Goal: Register for event/course

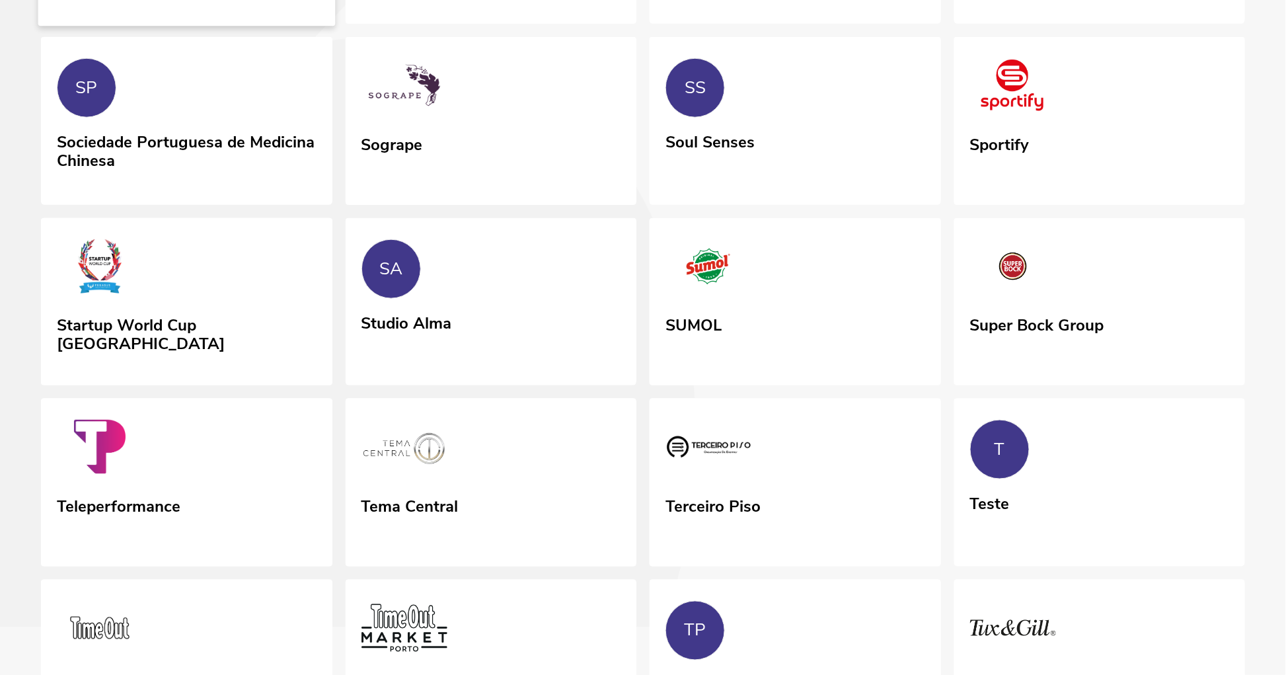
scroll to position [4265, 0]
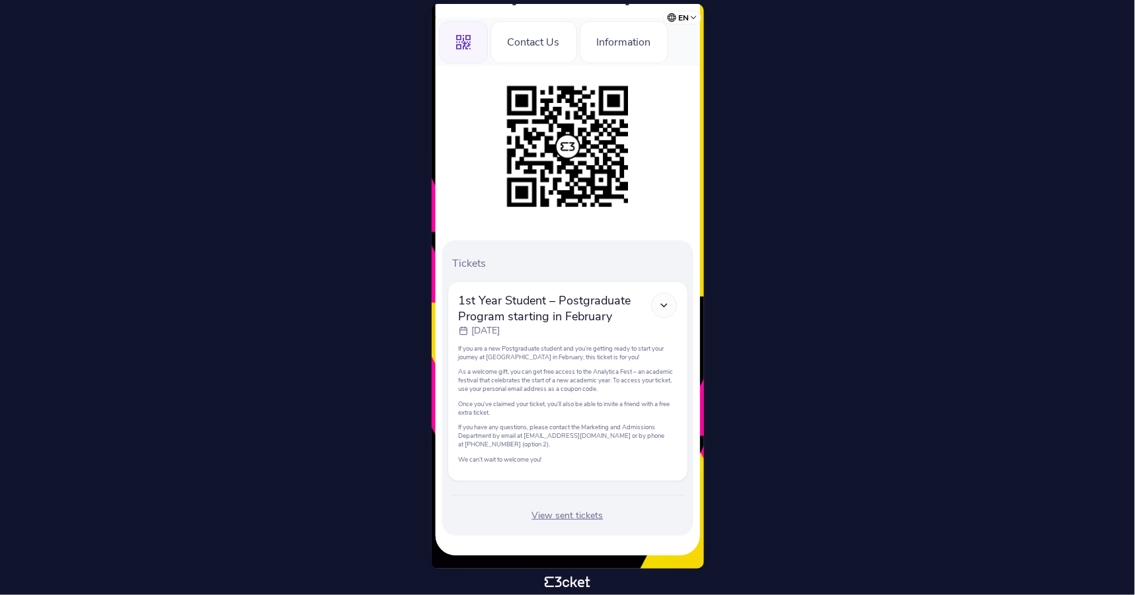
scroll to position [143, 0]
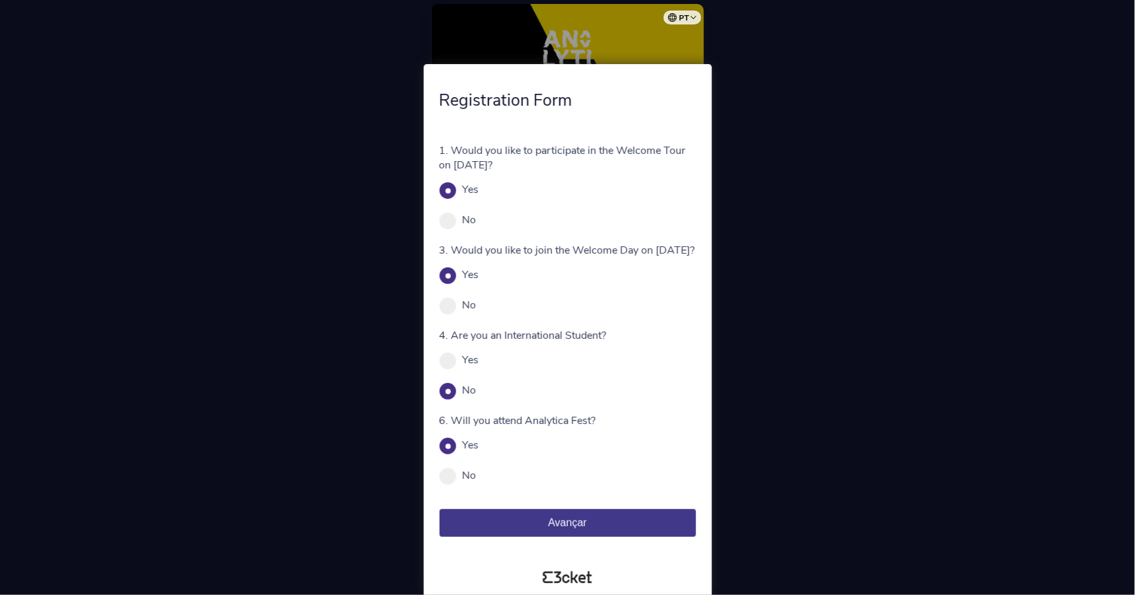
click at [574, 527] on span "Avançar" at bounding box center [567, 522] width 38 height 11
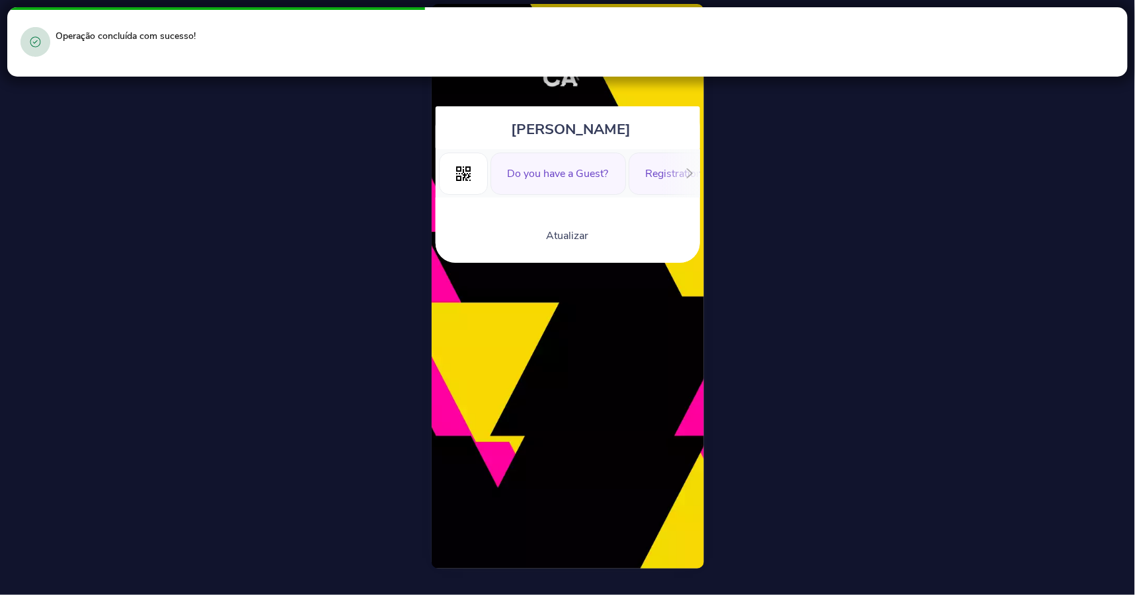
click at [561, 186] on div "Do you have a Guest?" at bounding box center [557, 174] width 135 height 42
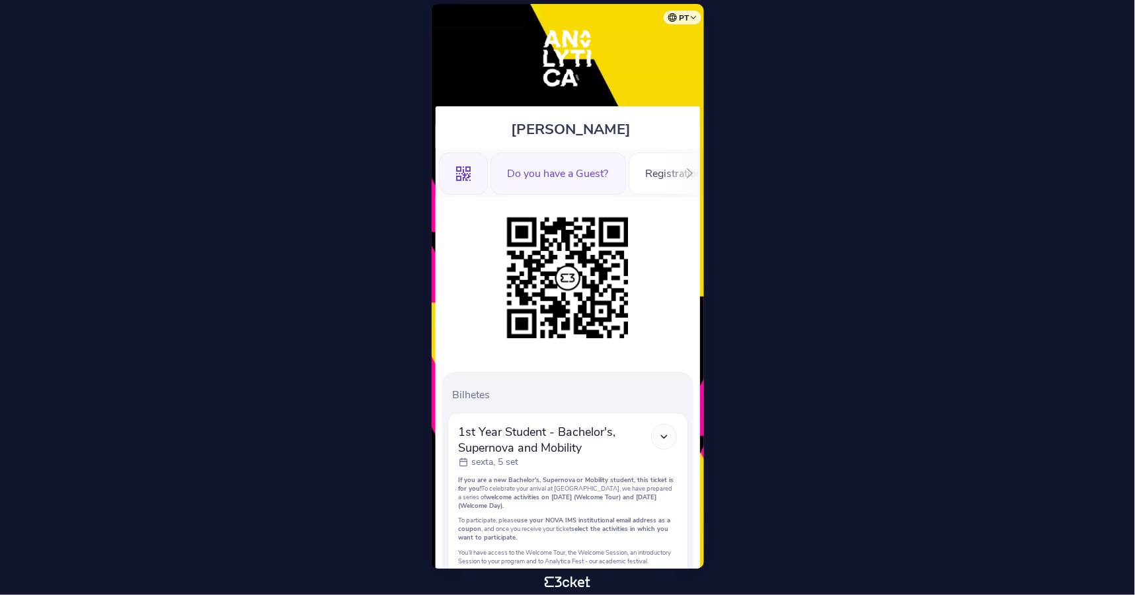
click at [562, 173] on div "Do you have a Guest?" at bounding box center [557, 174] width 135 height 42
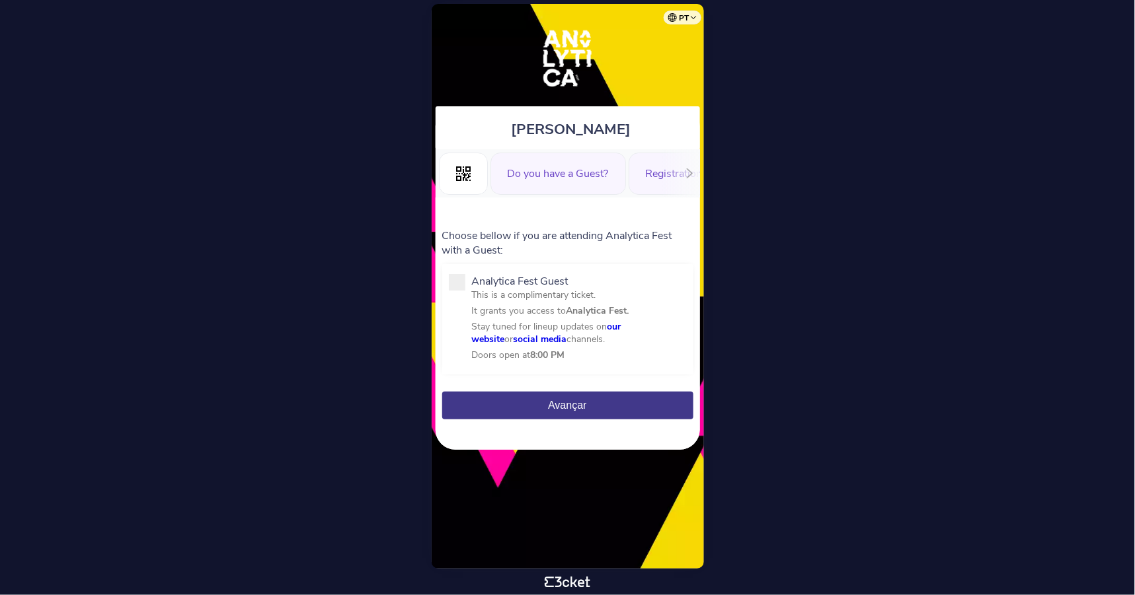
click at [659, 175] on div "Registration Form" at bounding box center [687, 174] width 119 height 42
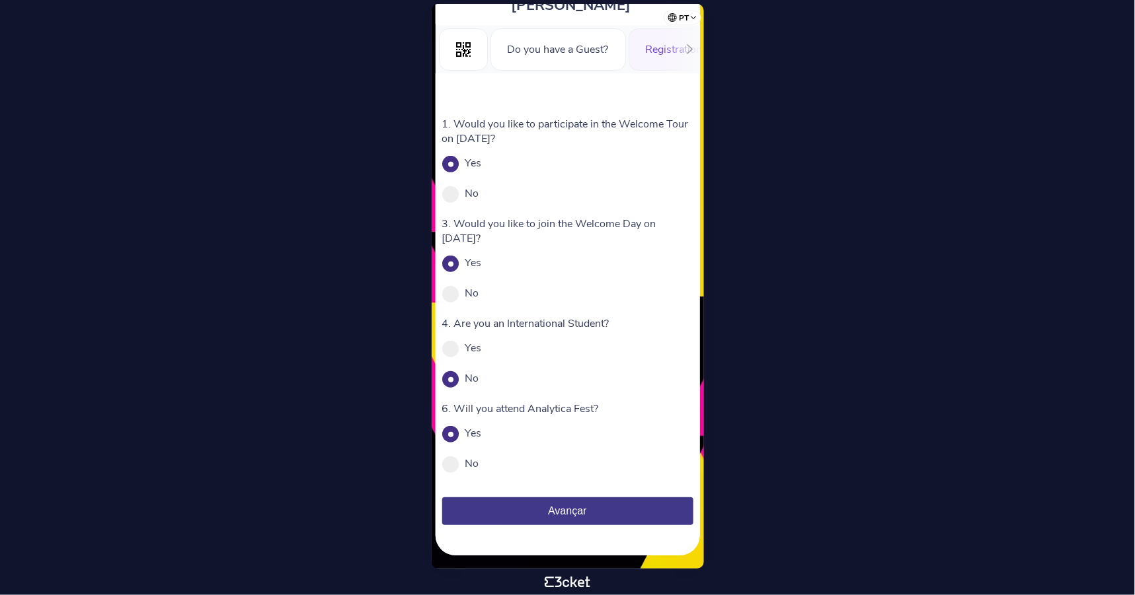
scroll to position [129, 0]
